Goal: Task Accomplishment & Management: Complete application form

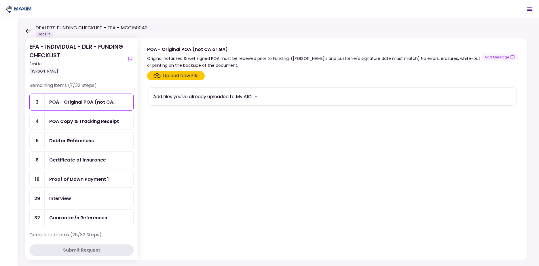
click at [27, 31] on icon at bounding box center [28, 31] width 5 height 4
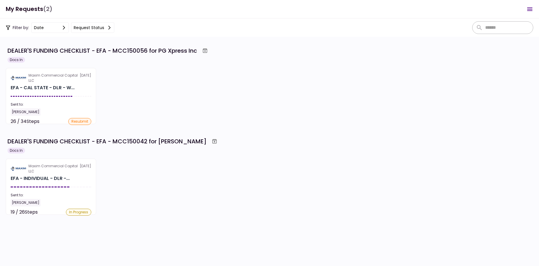
click at [52, 95] on section "Maxim Commercial Capital LLC [DATE] EFA - CAL STATE - DLR - W... Sent to: [PERS…" at bounding box center [51, 96] width 90 height 56
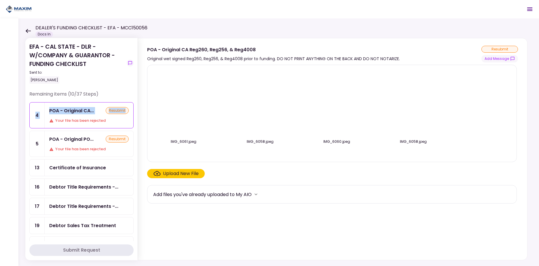
drag, startPoint x: 131, startPoint y: 111, endPoint x: 130, endPoint y: 119, distance: 8.4
click at [130, 119] on div "Remaining items (10/37 Steps) 4 POA - Original CA... resubmit Your file has bee…" at bounding box center [81, 204] width 104 height 226
drag, startPoint x: 130, startPoint y: 119, endPoint x: 138, endPoint y: 133, distance: 16.2
click at [139, 141] on div "IMG_6061.jpeg IMG_6058.jpeg IMG_6060.jpeg IMG_6058.jpeg Upload New File Add fil…" at bounding box center [333, 162] width 390 height 198
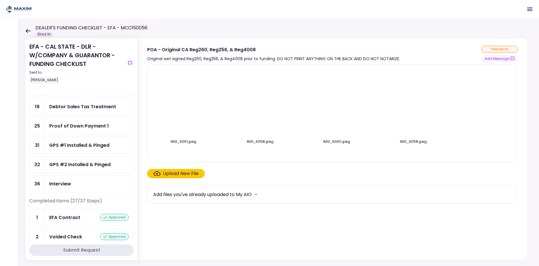
scroll to position [112, 0]
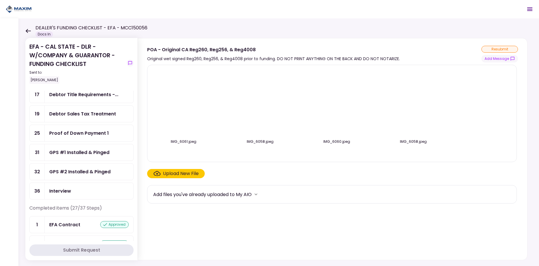
click at [95, 132] on div "Proof of Down Payment 1" at bounding box center [79, 133] width 60 height 7
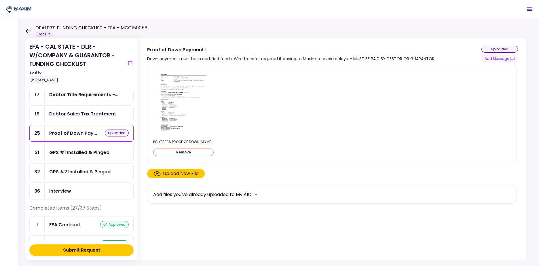
click at [86, 252] on div "Submit Request" at bounding box center [81, 250] width 37 height 7
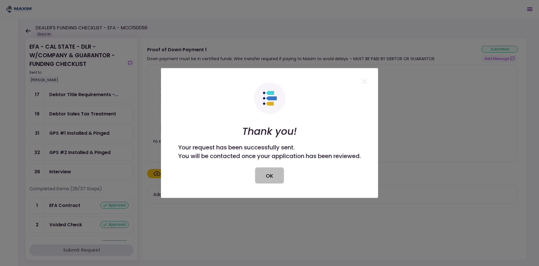
click at [261, 176] on button "OK" at bounding box center [269, 176] width 29 height 16
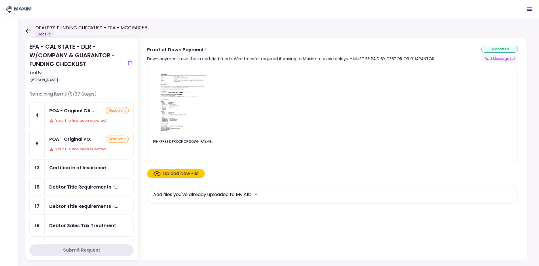
click at [30, 31] on icon at bounding box center [28, 31] width 5 height 4
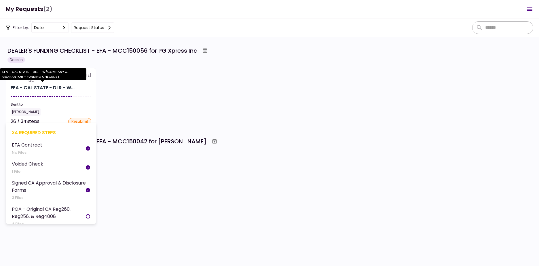
click at [32, 85] on div "EFA - CAL STATE - DLR - W..." at bounding box center [43, 87] width 64 height 7
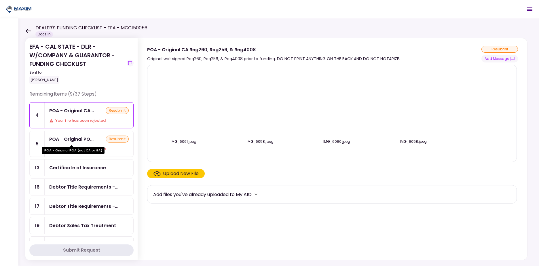
click at [87, 147] on div "POA - Original POA (not CA or GA)" at bounding box center [73, 150] width 63 height 7
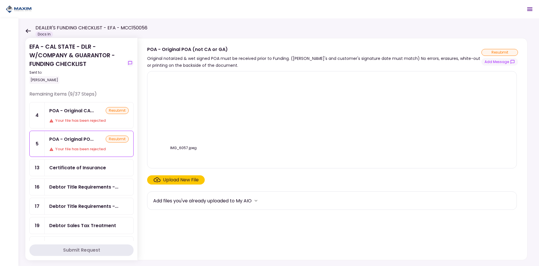
click at [88, 116] on div "POA - Original CA... resubmit Your file has been rejected" at bounding box center [89, 116] width 89 height 26
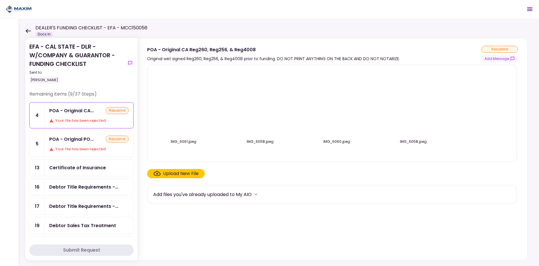
click at [91, 146] on div "POA - Original PO... resubmit Your file has been rejected" at bounding box center [89, 144] width 89 height 26
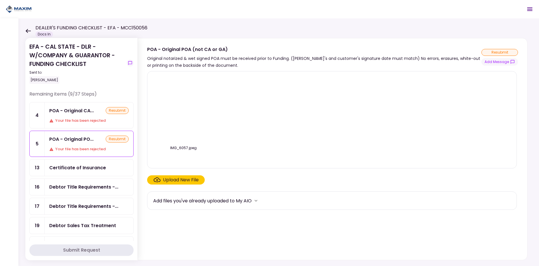
click at [89, 112] on div "POA - Original CA..." at bounding box center [71, 110] width 45 height 7
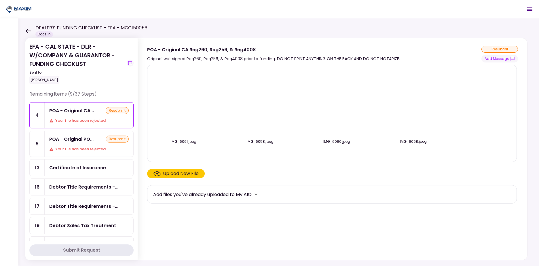
click at [30, 33] on icon at bounding box center [27, 31] width 5 height 4
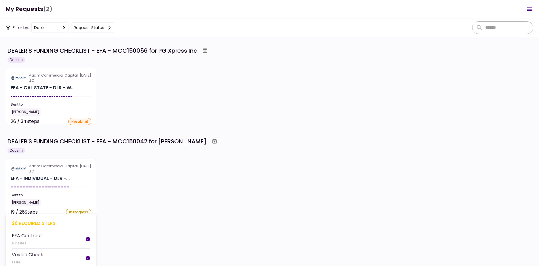
scroll to position [83, 0]
